Goal: Task Accomplishment & Management: Manage account settings

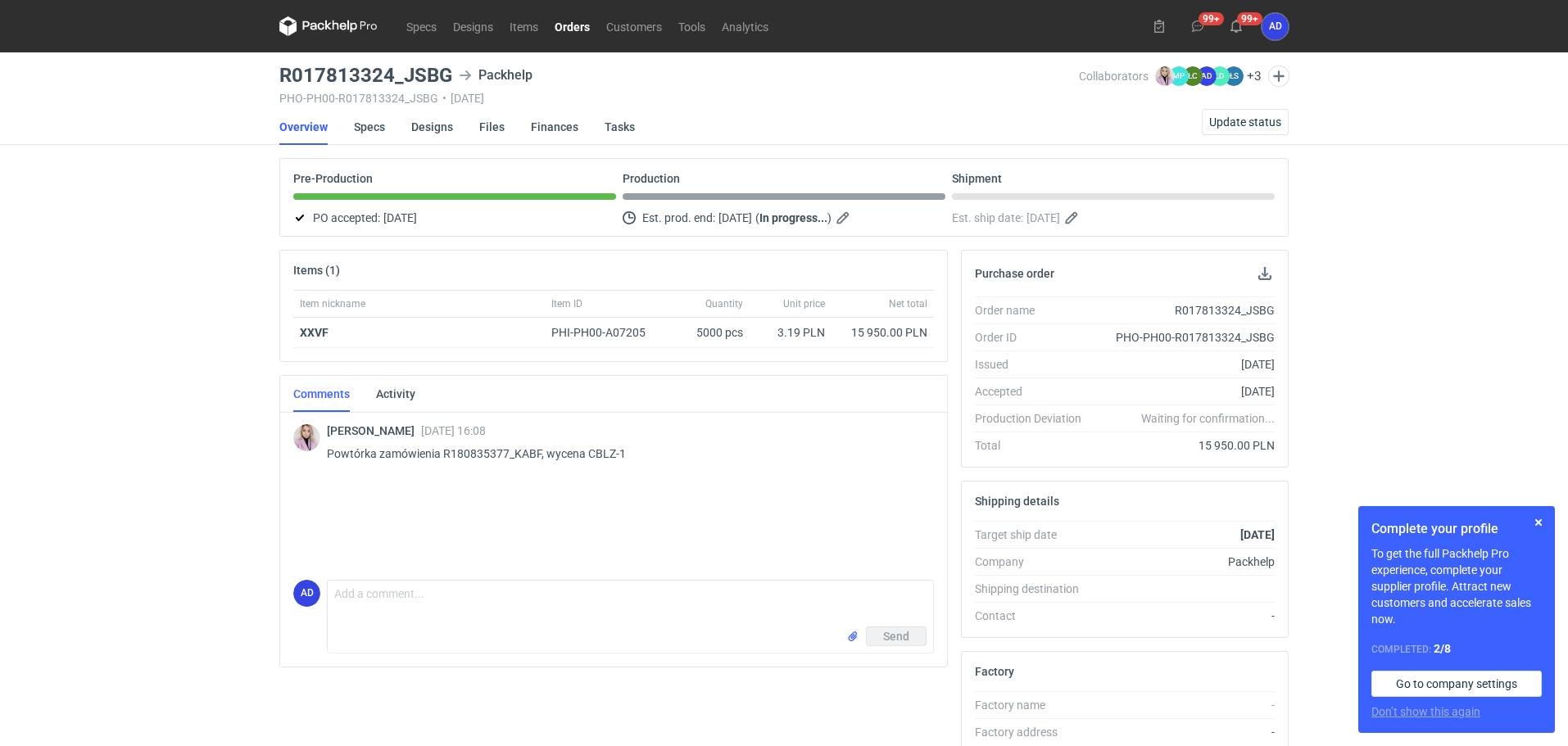
click at [588, 26] on link "Orders" at bounding box center [572, 25] width 52 height 20
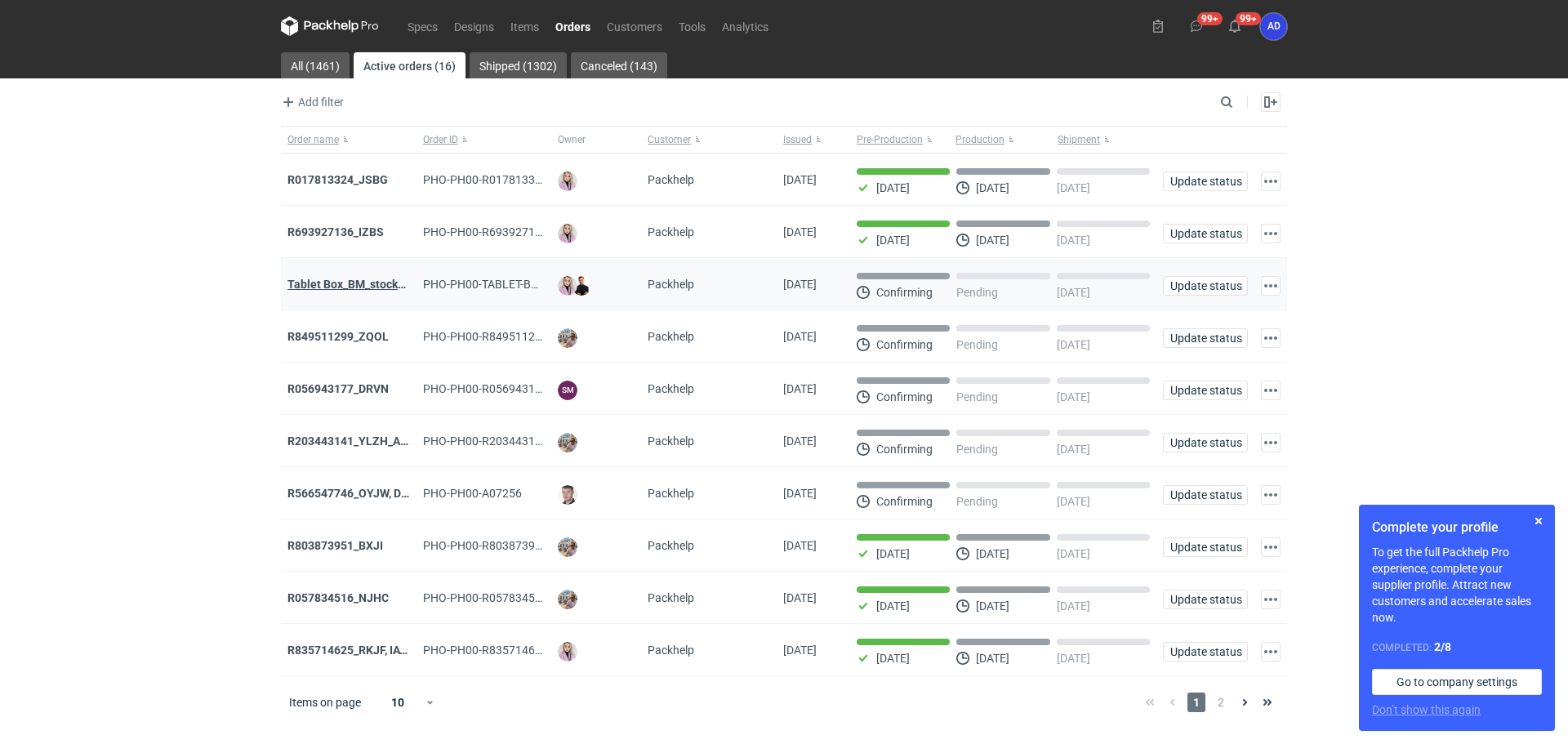
click at [343, 289] on strong "Tablet Box_BM_stock_TEST RUN" at bounding box center [372, 284] width 169 height 13
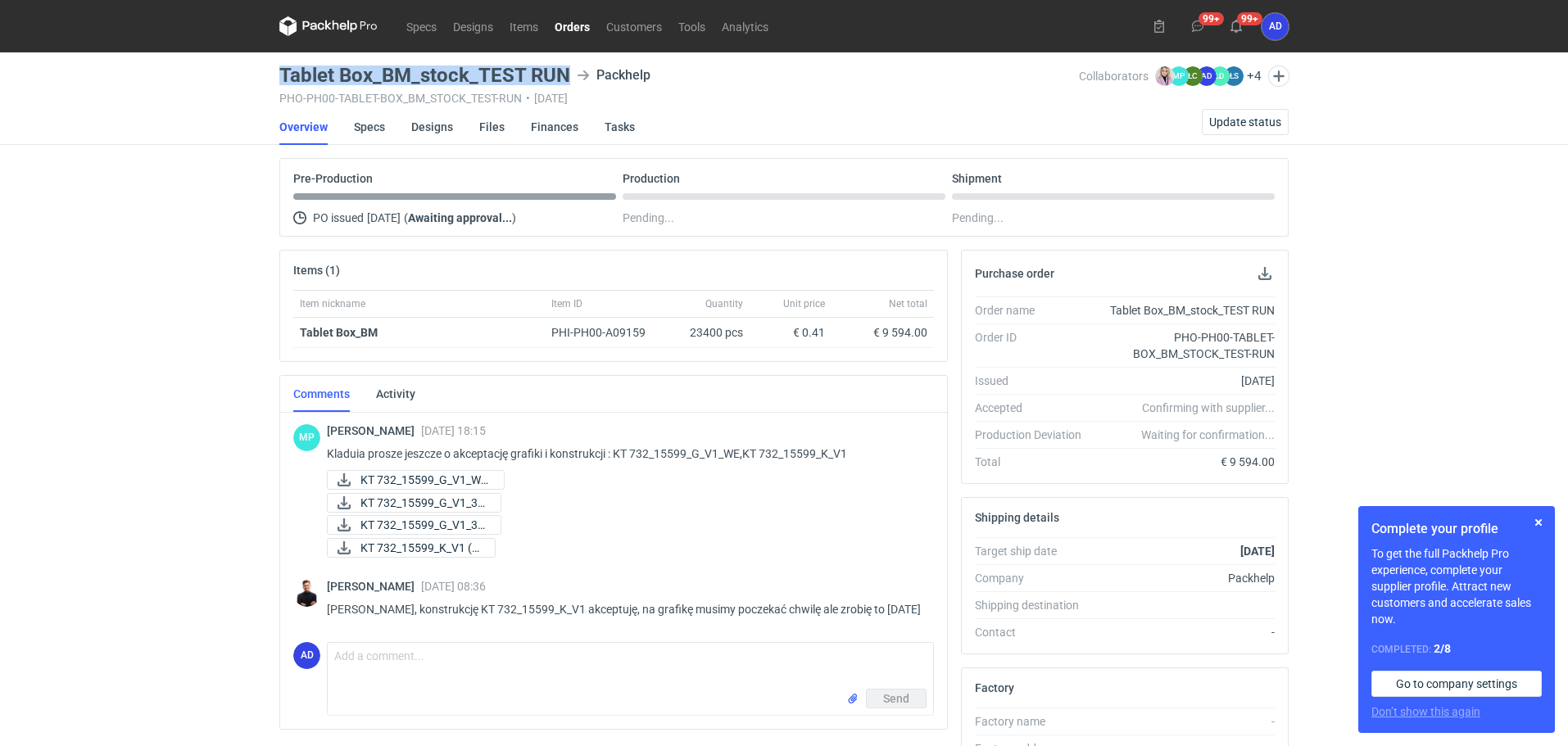
drag, startPoint x: 571, startPoint y: 76, endPoint x: 277, endPoint y: 79, distance: 294.0
click at [277, 79] on main "Tablet Box_BM_stock_TEST RUN Packhelp PHO-PH00-TABLET-BOX_BM_STOCK_TEST-RUN • […" at bounding box center [783, 560] width 1022 height 1016
copy h3 "Tablet Box_BM_stock_TEST RUN"
click at [572, 23] on link "Orders" at bounding box center [572, 25] width 52 height 20
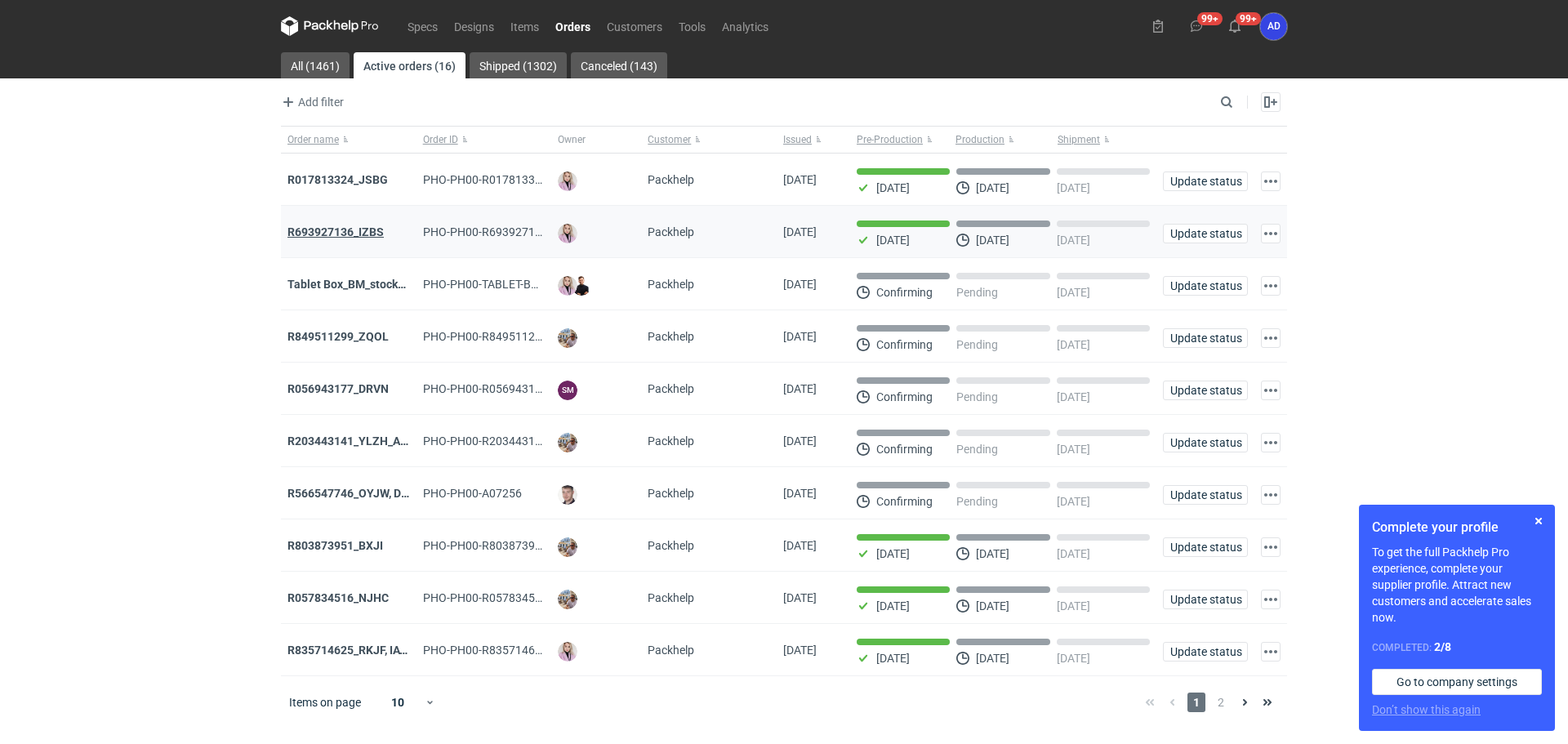
click at [354, 238] on strong "R693927136_IZBS" at bounding box center [336, 232] width 97 height 13
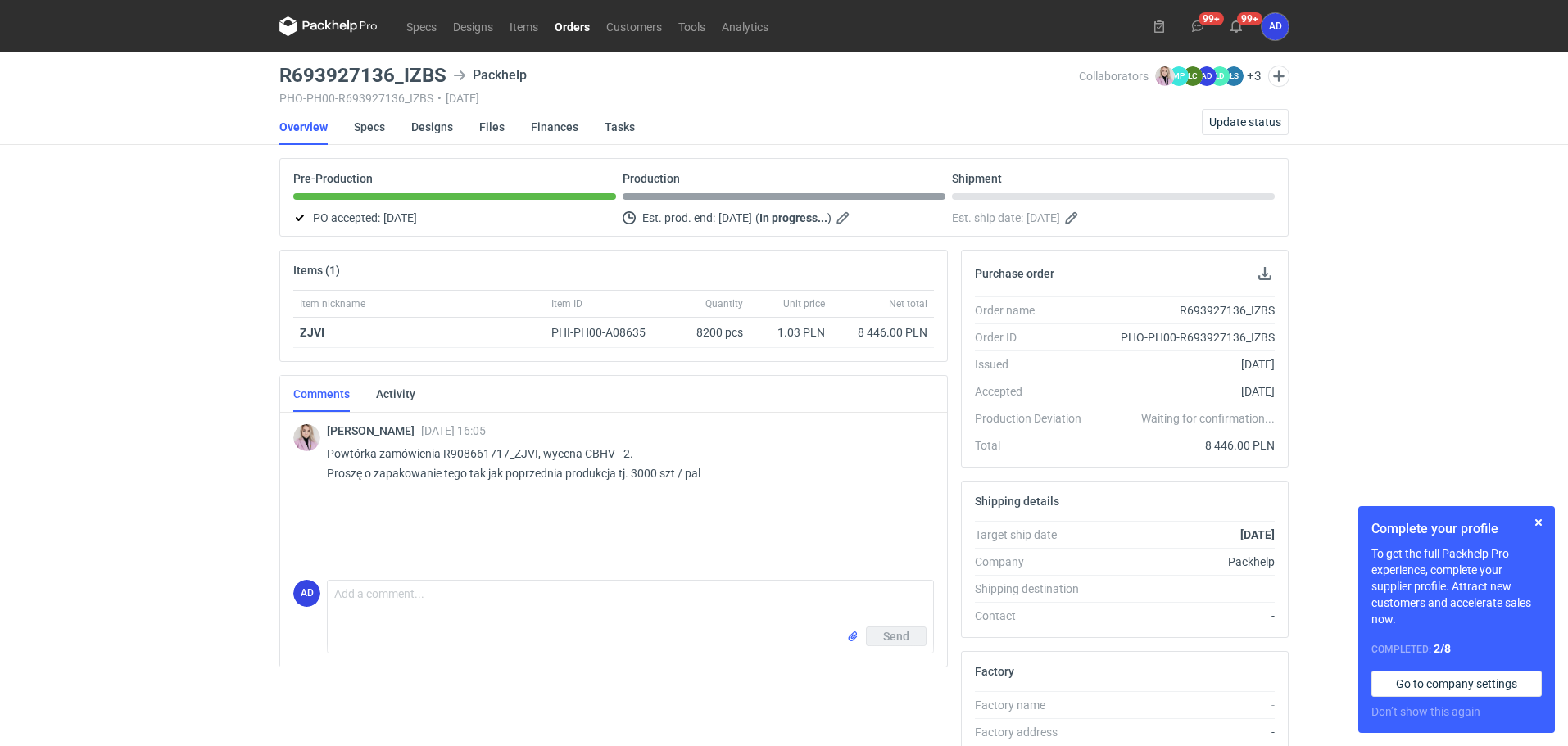
click at [581, 26] on link "Orders" at bounding box center [572, 25] width 52 height 20
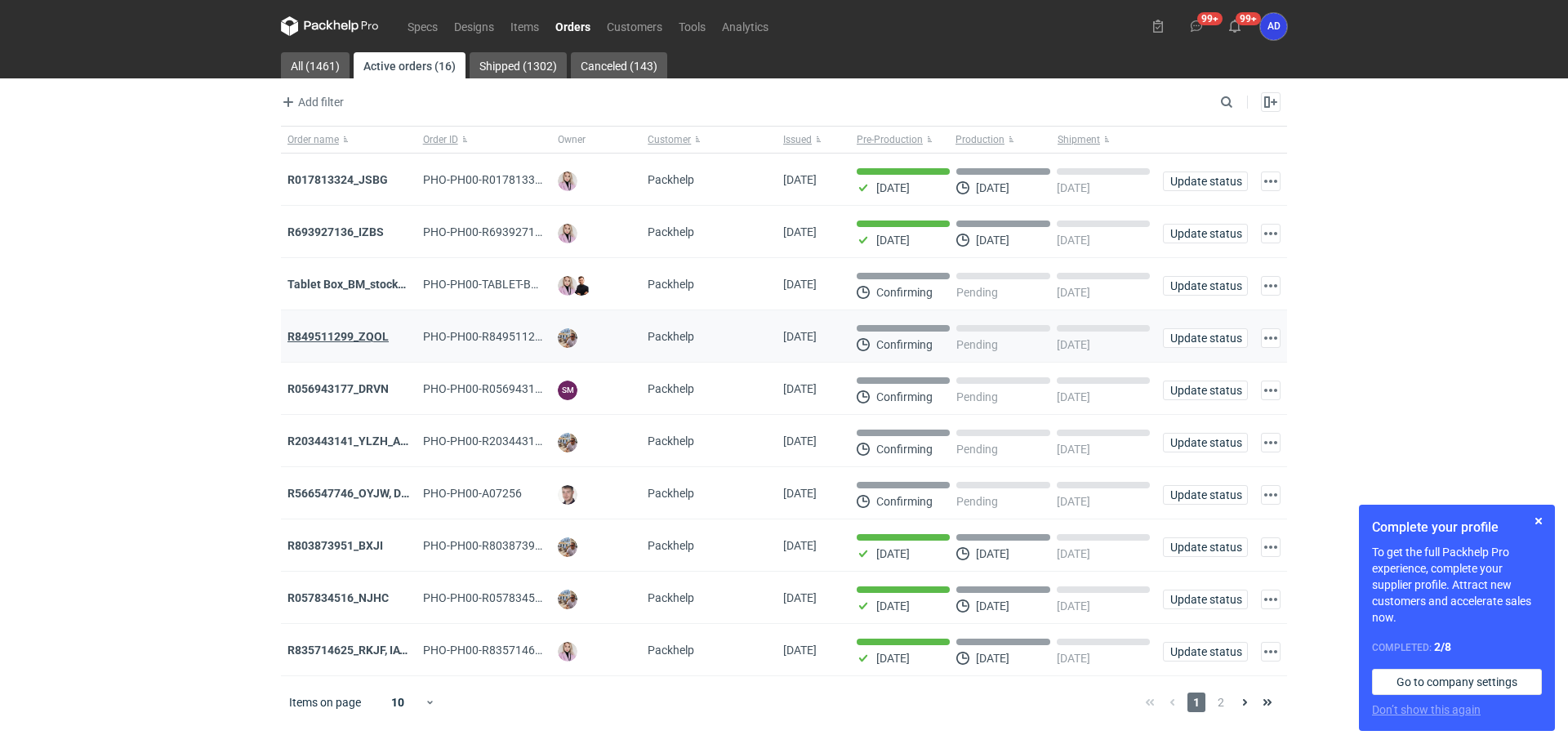
click at [366, 343] on strong "R849511299_ZQOL" at bounding box center [338, 336] width 101 height 13
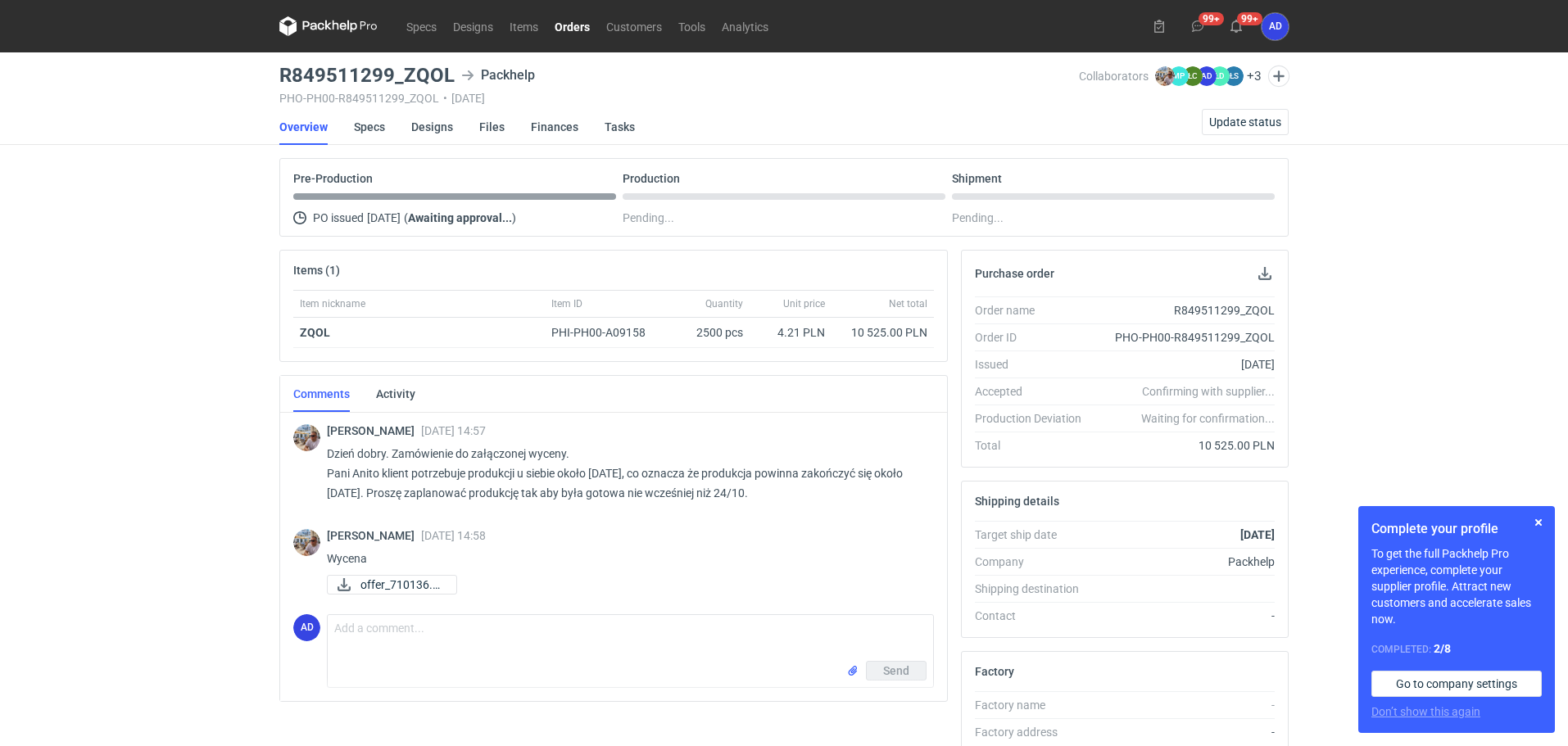
click at [463, 82] on div "Packhelp" at bounding box center [498, 75] width 73 height 20
drag, startPoint x: 450, startPoint y: 77, endPoint x: 402, endPoint y: 79, distance: 48.0
click at [402, 79] on h3 "R849511299_ZQOL" at bounding box center [367, 75] width 175 height 20
copy h3 "ZQOL"
click at [476, 97] on div "PHO-PH00-R849511299_ZQOL • [DATE]" at bounding box center [679, 99] width 799 height 13
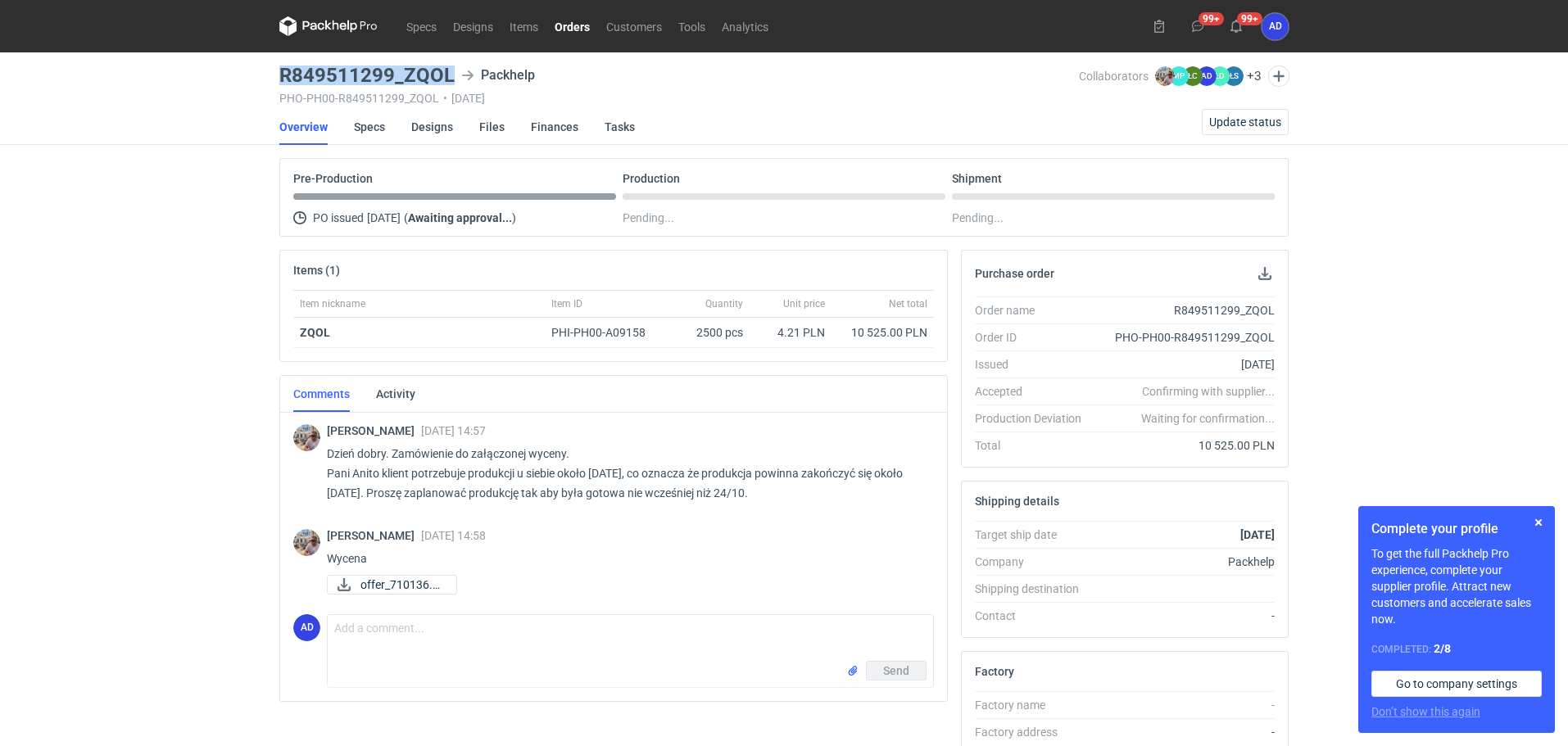
drag, startPoint x: 453, startPoint y: 75, endPoint x: 282, endPoint y: 77, distance: 171.0
click at [282, 77] on div "R849511299_ZQOL Packhelp" at bounding box center [679, 75] width 799 height 20
copy h3 "R849511299_ZQOL"
click at [584, 23] on link "Orders" at bounding box center [572, 25] width 52 height 20
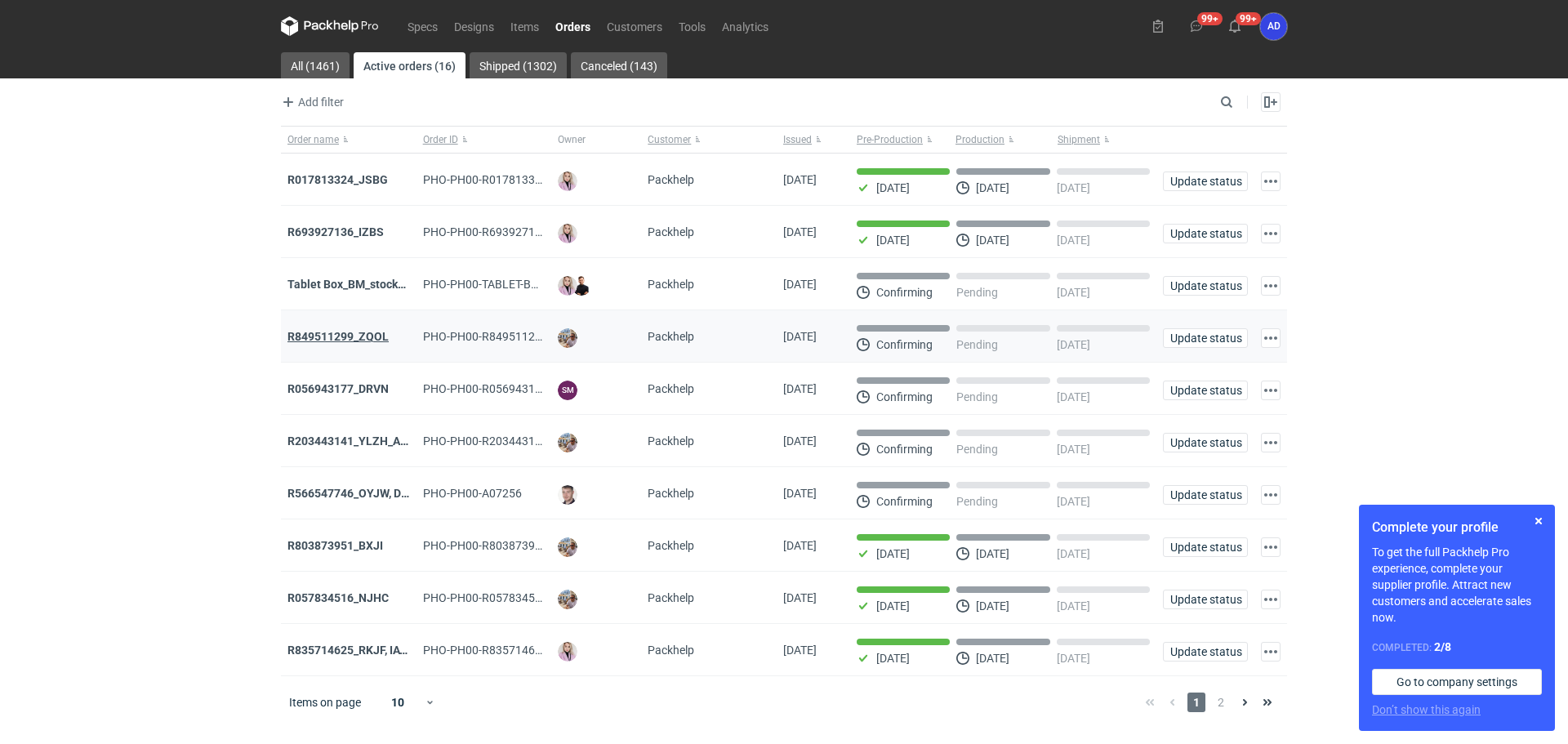
click at [343, 340] on strong "R849511299_ZQOL" at bounding box center [338, 336] width 101 height 13
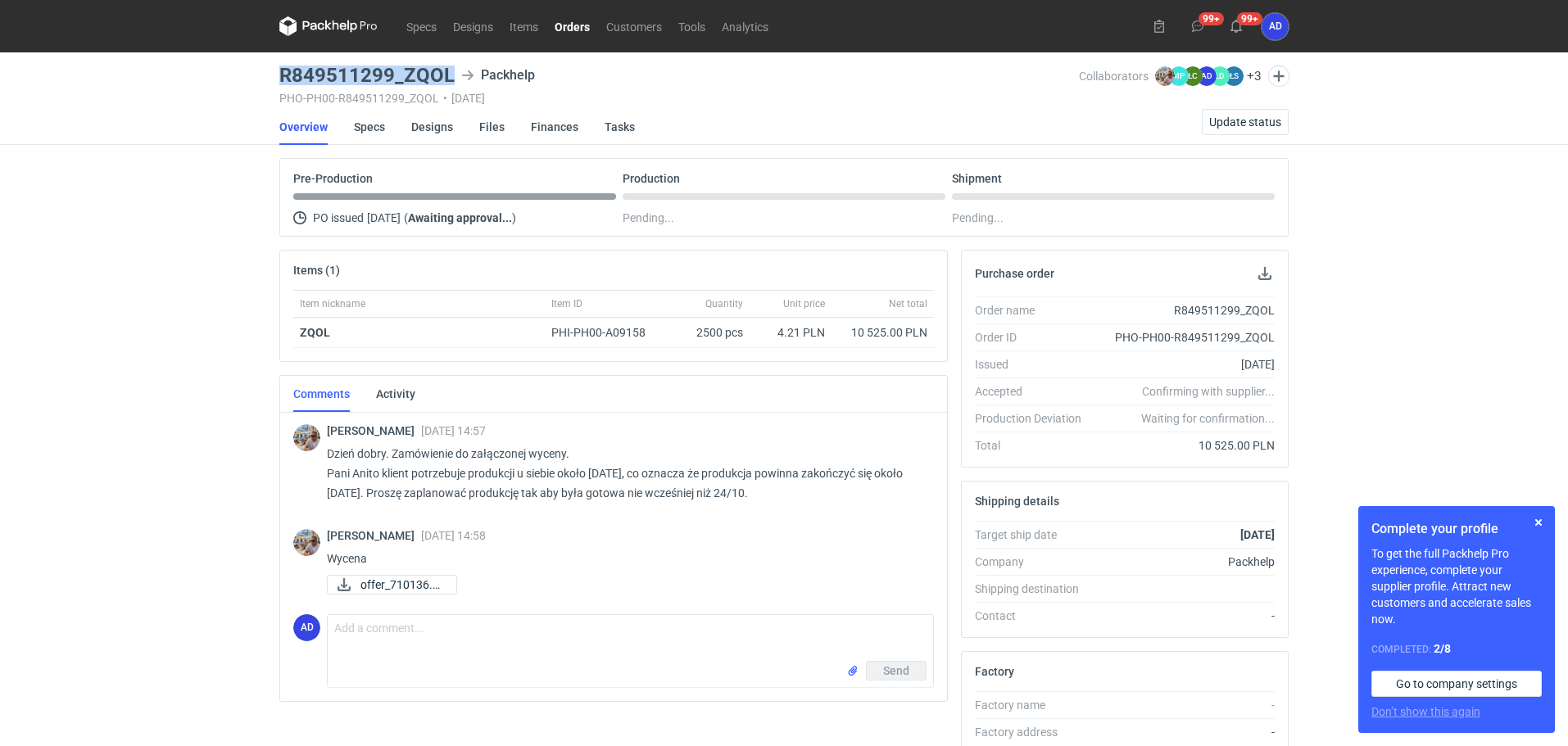
drag, startPoint x: 455, startPoint y: 77, endPoint x: 277, endPoint y: 80, distance: 178.0
click at [277, 80] on main "R849511299_ZQOL Packhelp PHO-PH00-R849511299_ZQOL • [DATE] Collaborators [PERSO…" at bounding box center [783, 552] width 1022 height 1000
copy h3 "R849511299_ZQOL"
